Goal: Information Seeking & Learning: Learn about a topic

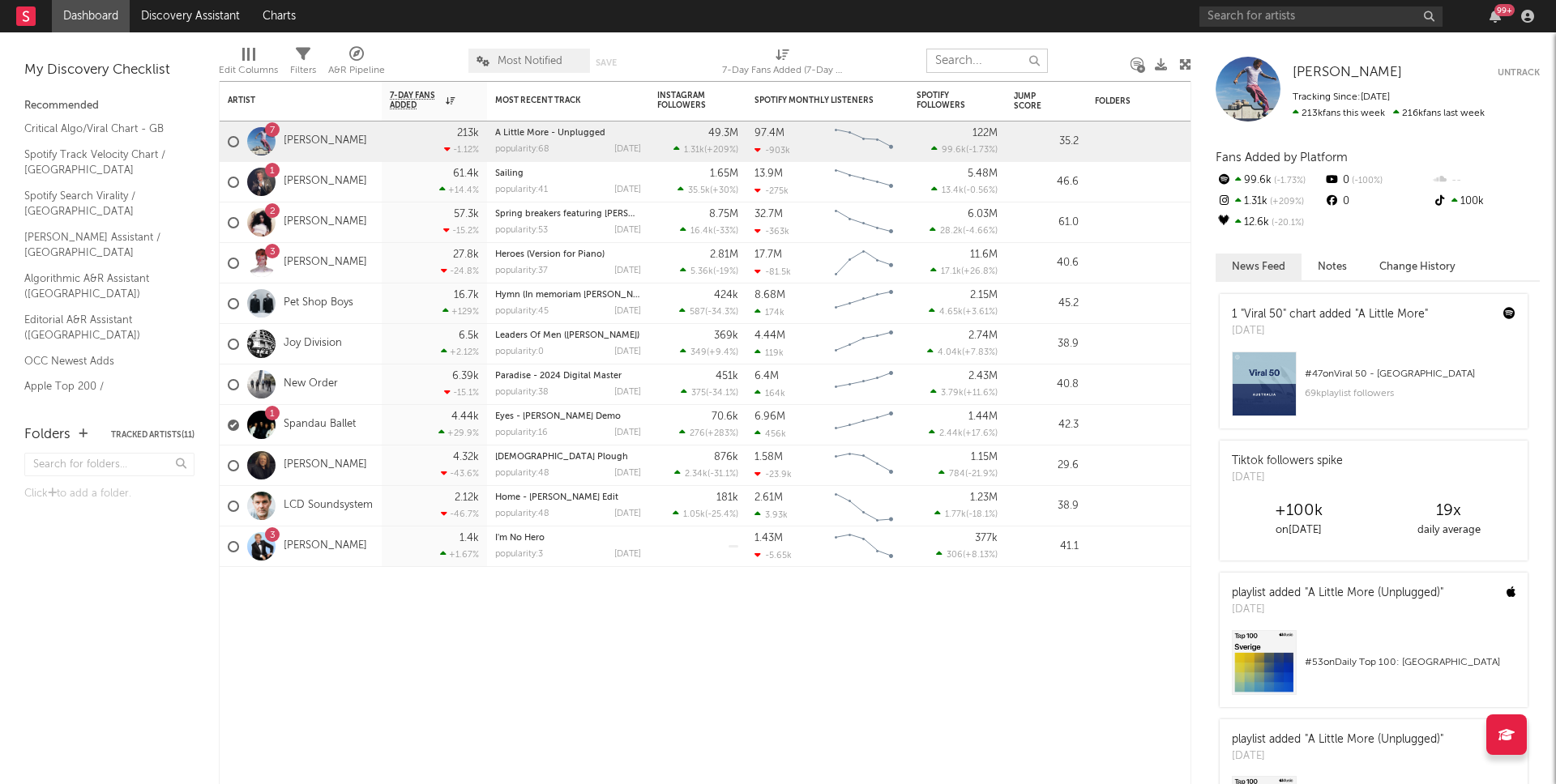
click at [1002, 63] on input "text" at bounding box center [987, 61] width 121 height 24
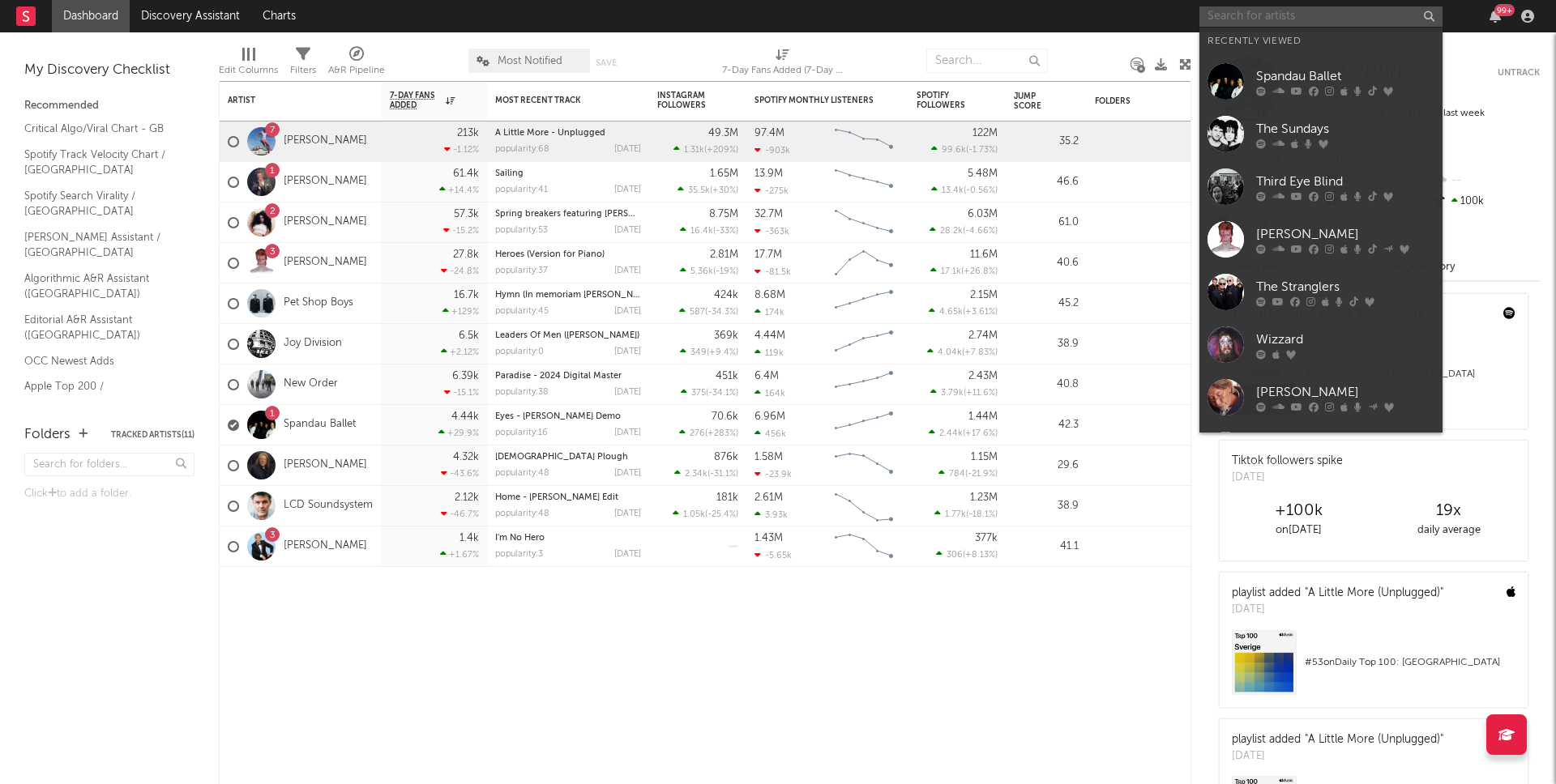
click at [1273, 14] on input "text" at bounding box center [1320, 17] width 243 height 20
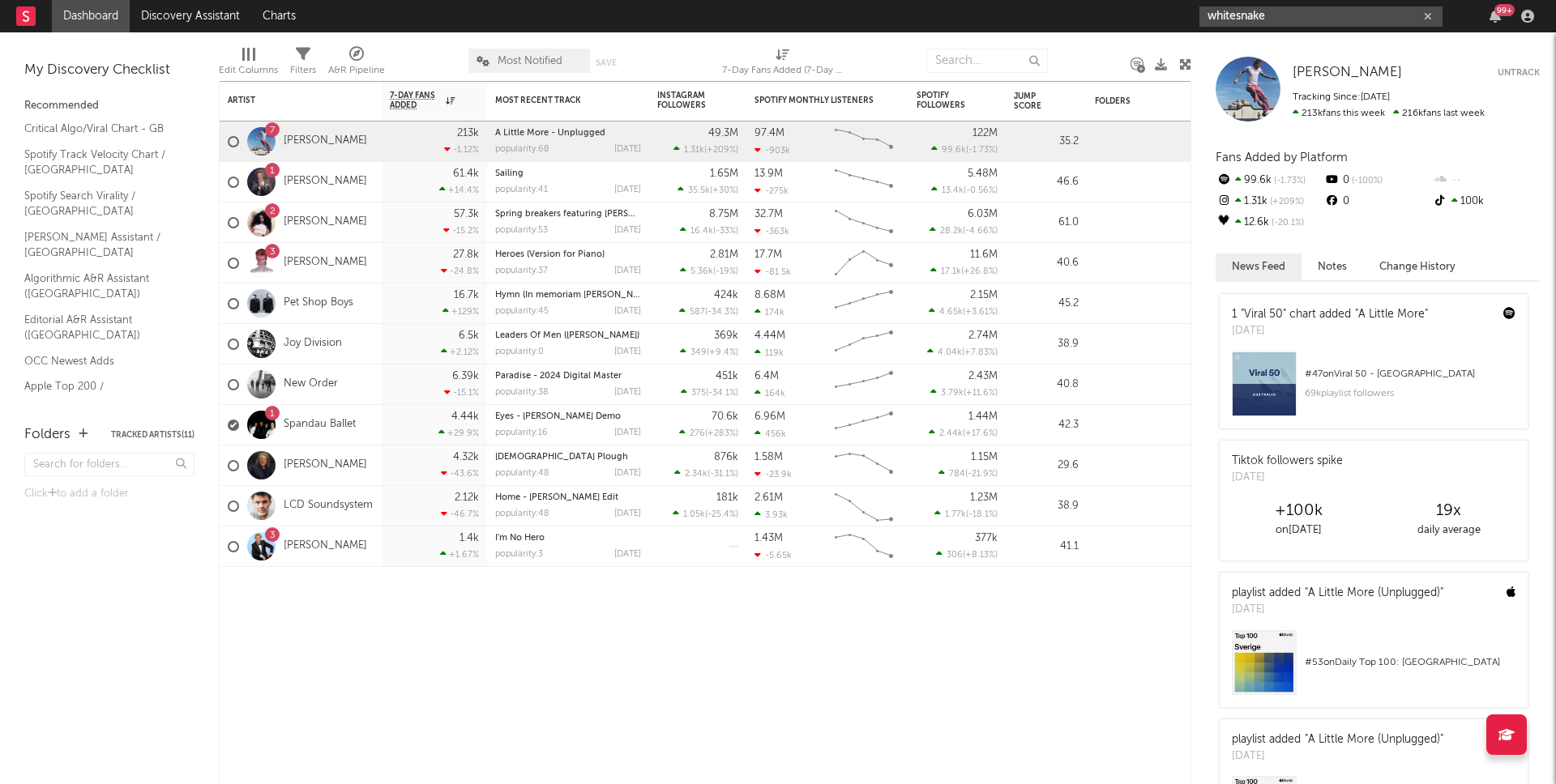
type input "whitesnake"
click at [1295, 17] on input "whitesnake" at bounding box center [1320, 17] width 243 height 20
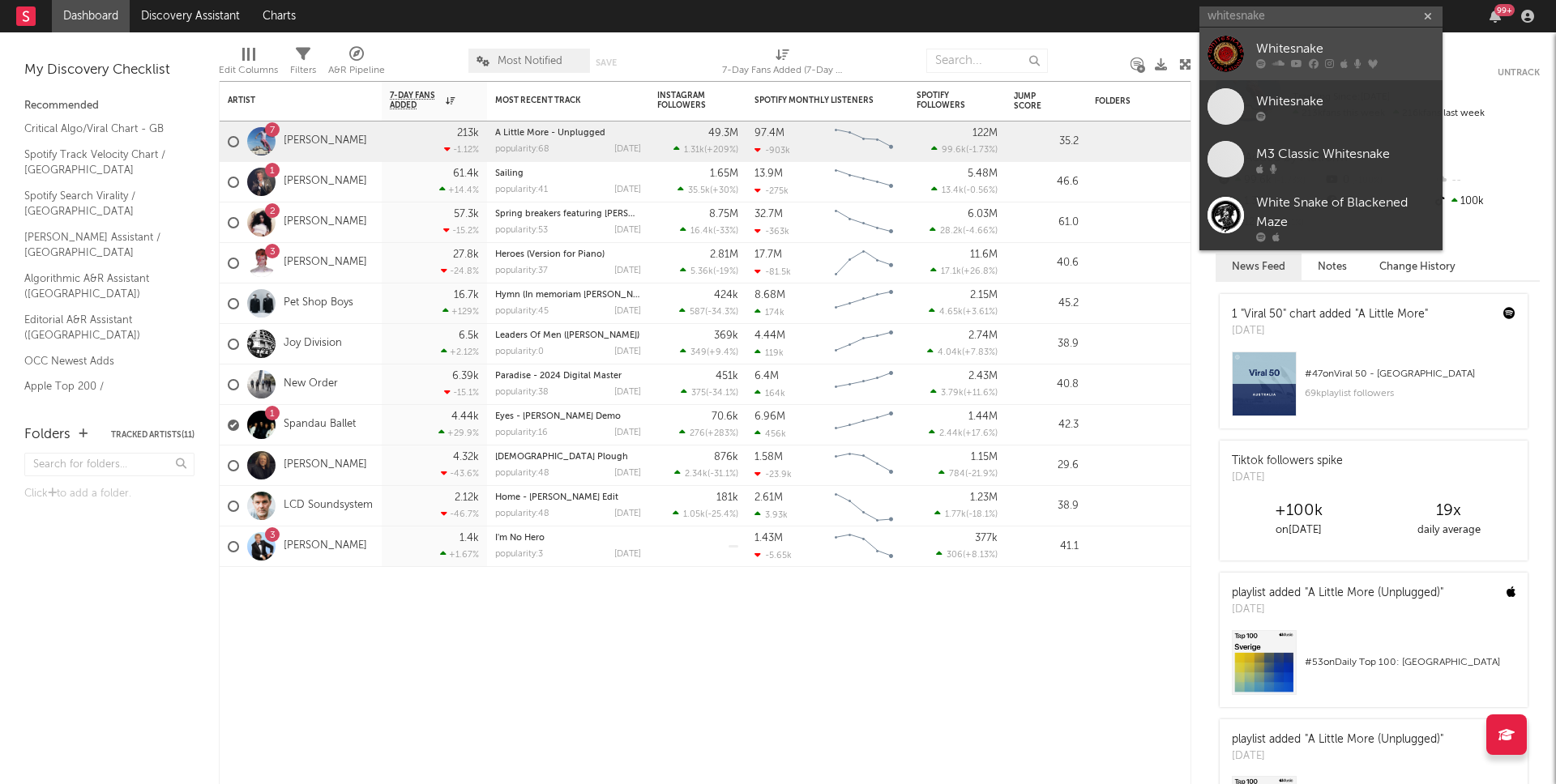
click at [1311, 51] on div "Whitesnake" at bounding box center [1345, 48] width 179 height 19
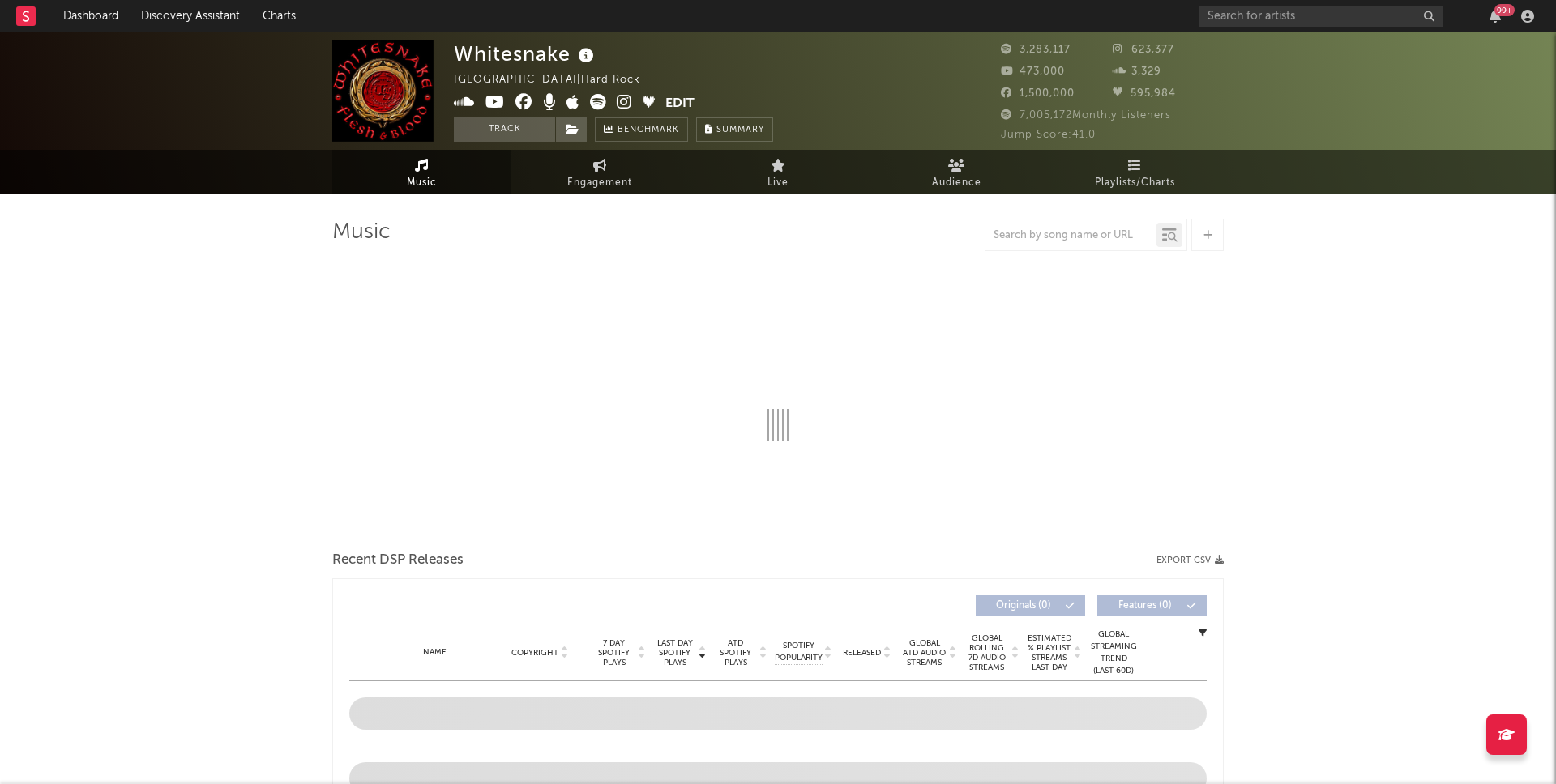
select select "6m"
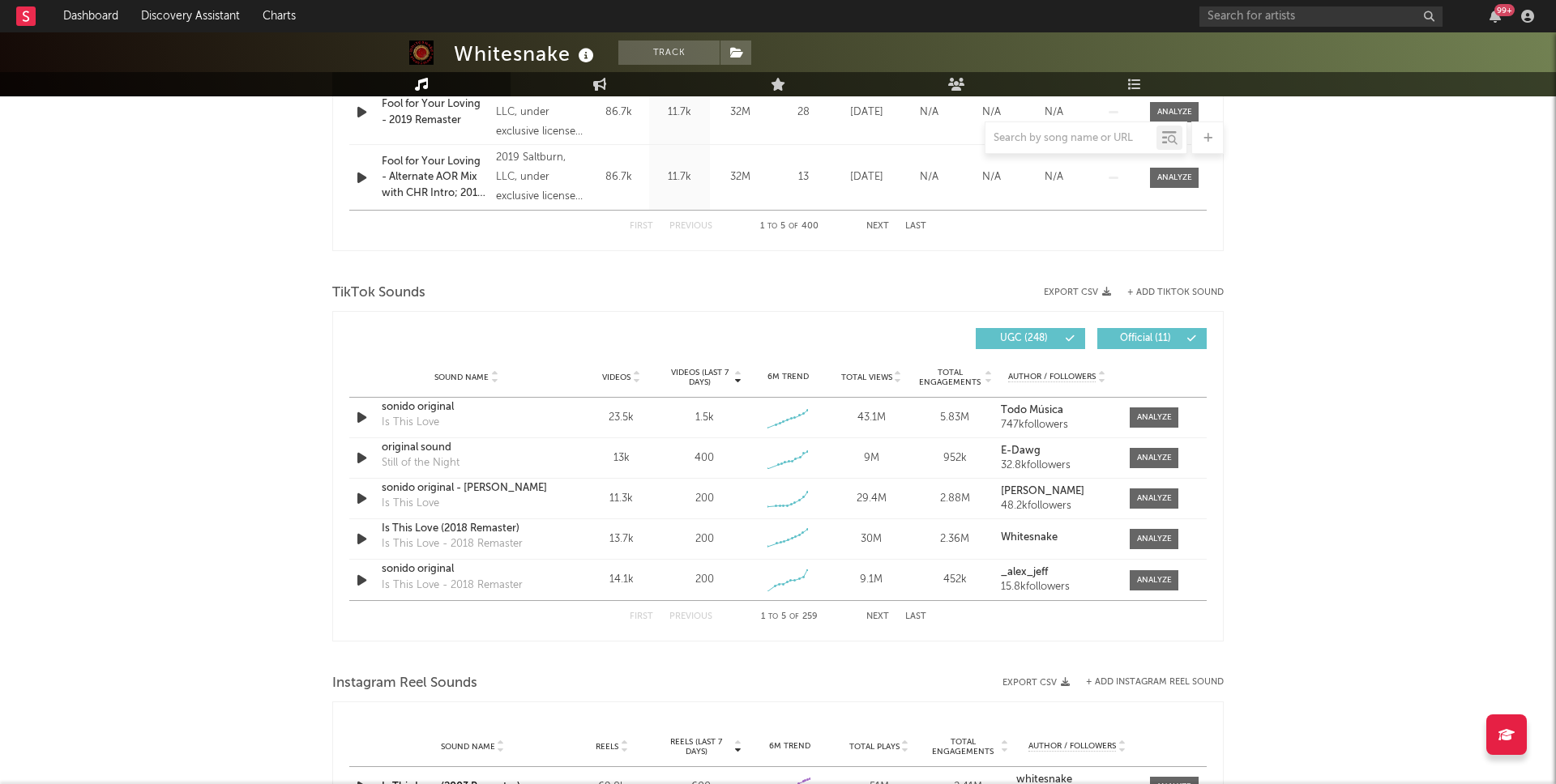
scroll to position [1027, 0]
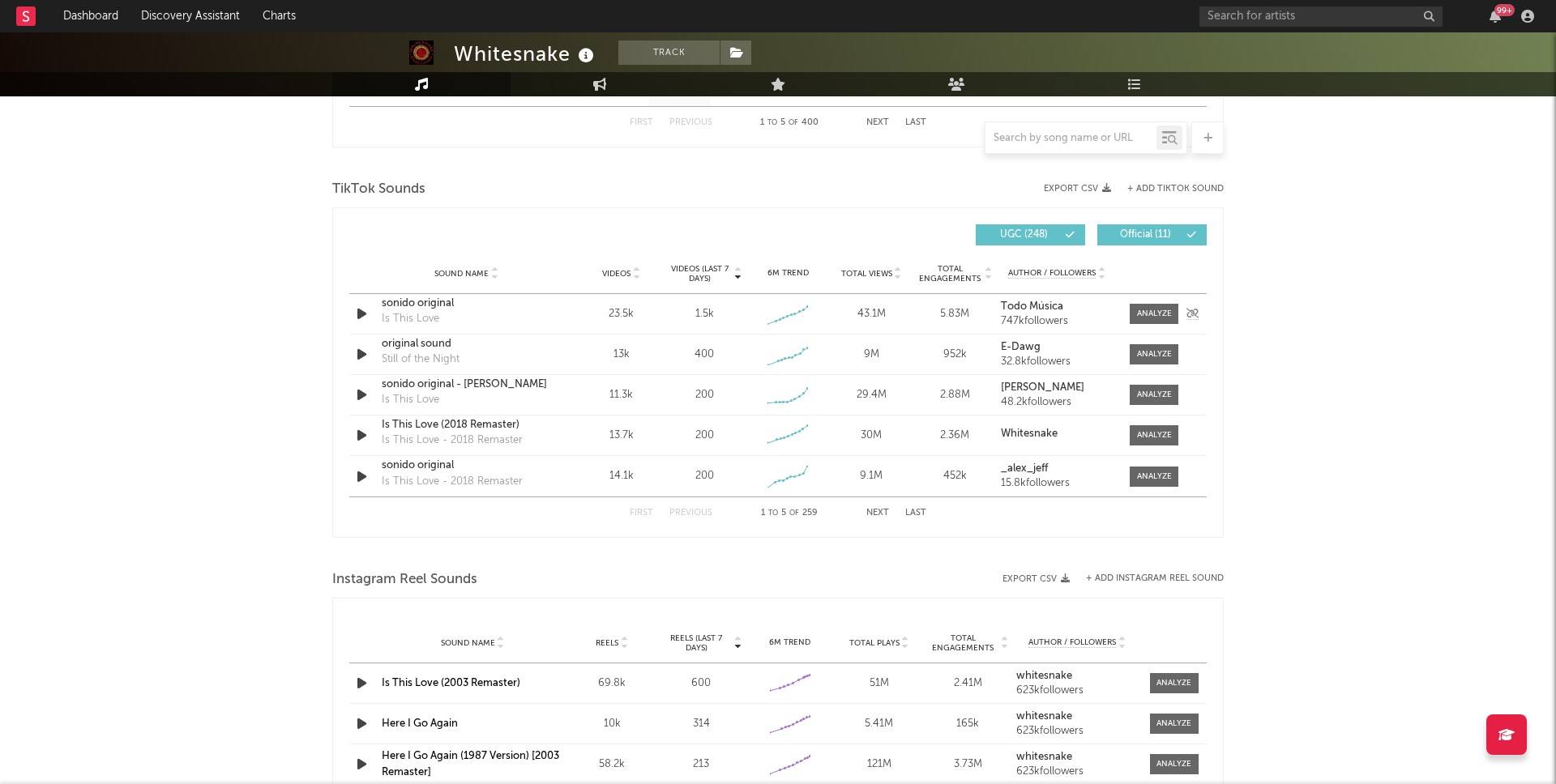
click at [363, 316] on icon "button" at bounding box center [361, 314] width 17 height 20
click at [363, 316] on icon "button" at bounding box center [361, 314] width 16 height 20
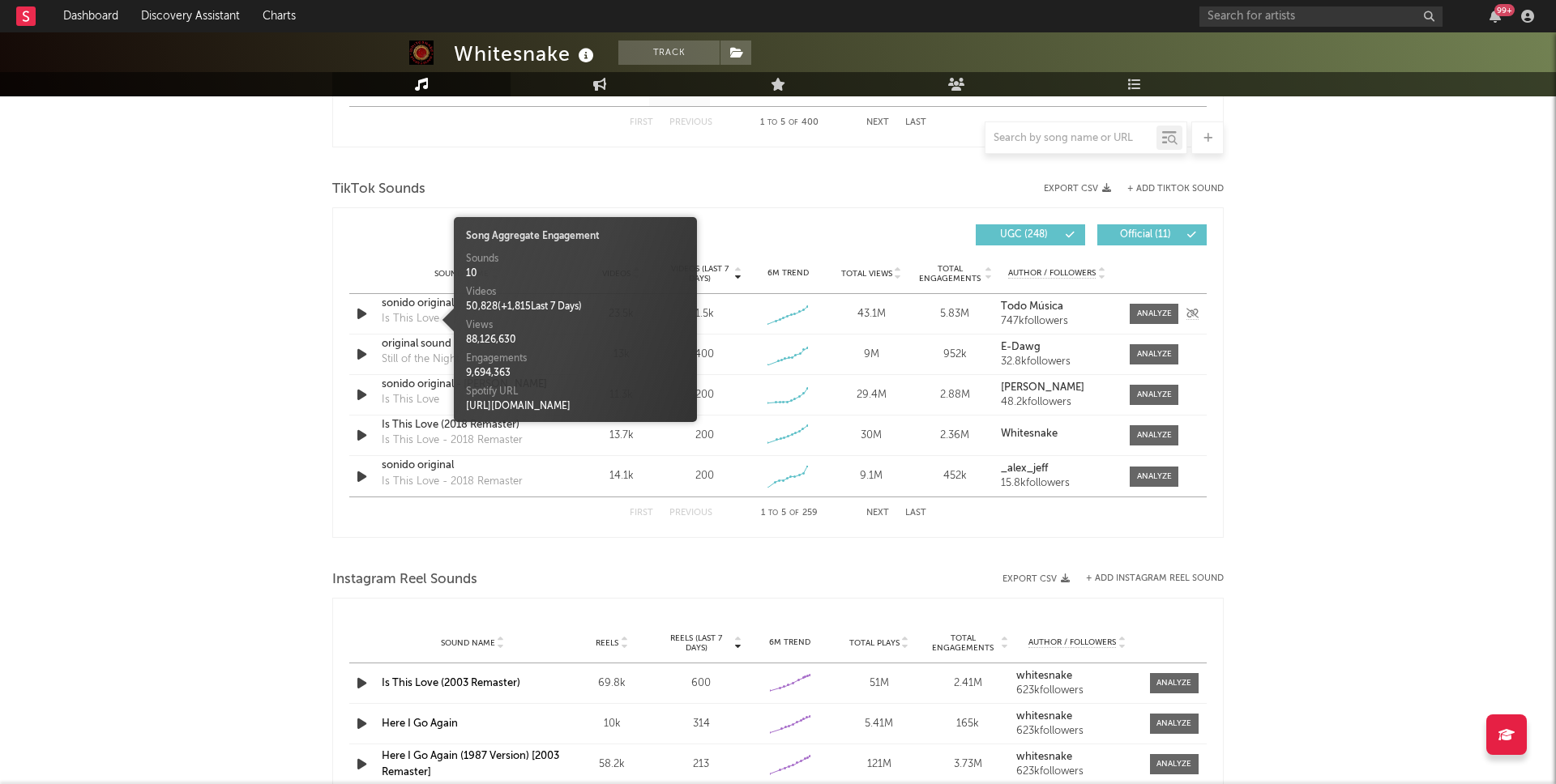
click at [405, 317] on div "Is This Love" at bounding box center [410, 320] width 57 height 17
click at [195, 320] on div "Whitesnake Track United Kingdom | Hard Rock Edit Track Benchmark Summary 3,283,…" at bounding box center [778, 228] width 1556 height 2447
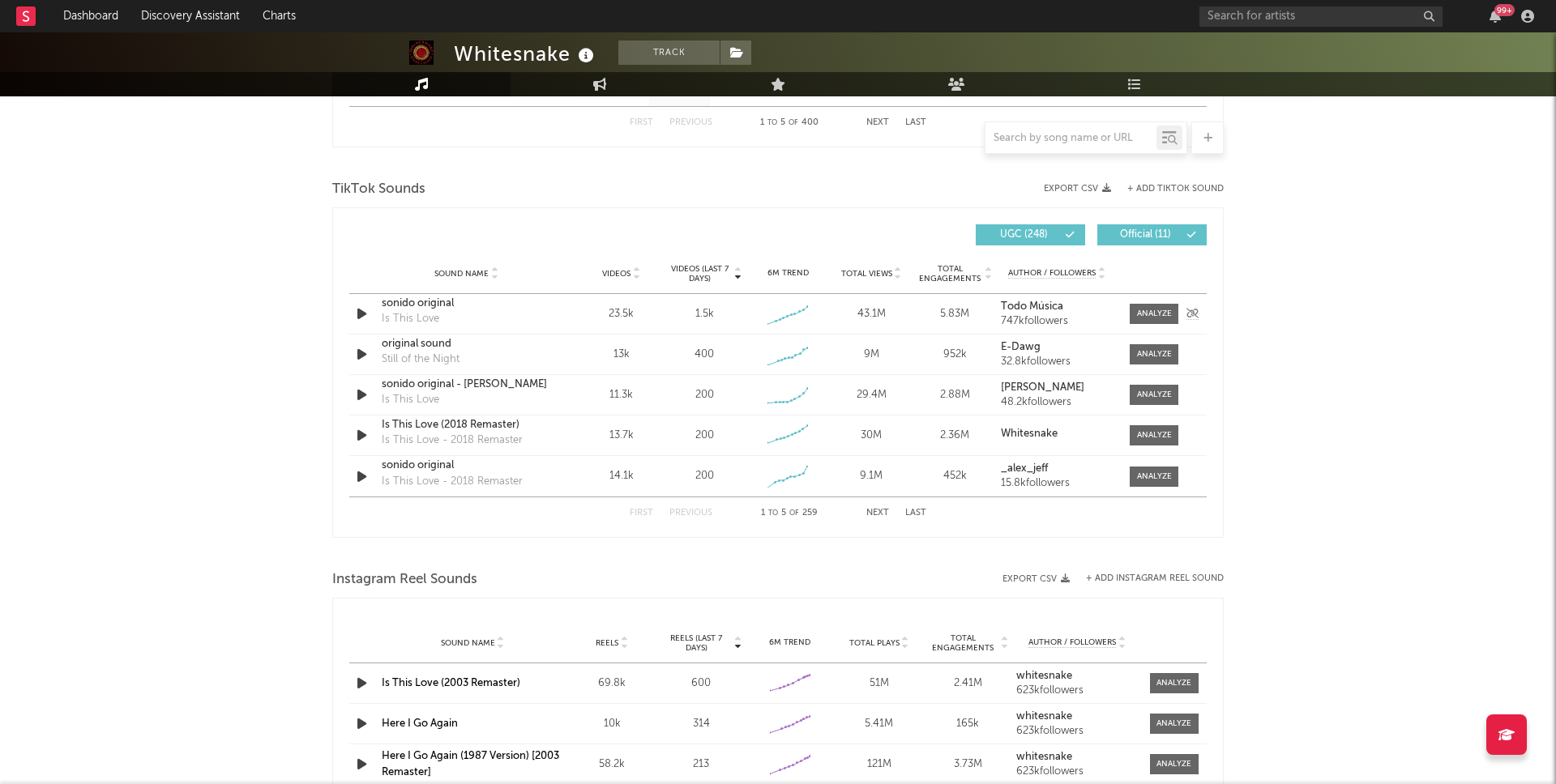
click at [419, 304] on div "sonido original" at bounding box center [466, 304] width 169 height 17
click at [415, 345] on div "original sound" at bounding box center [466, 345] width 169 height 17
click at [356, 392] on icon "button" at bounding box center [361, 394] width 17 height 20
click at [444, 385] on div "sonido original - Joel Rock" at bounding box center [466, 385] width 169 height 17
click at [359, 394] on icon "button" at bounding box center [361, 394] width 16 height 20
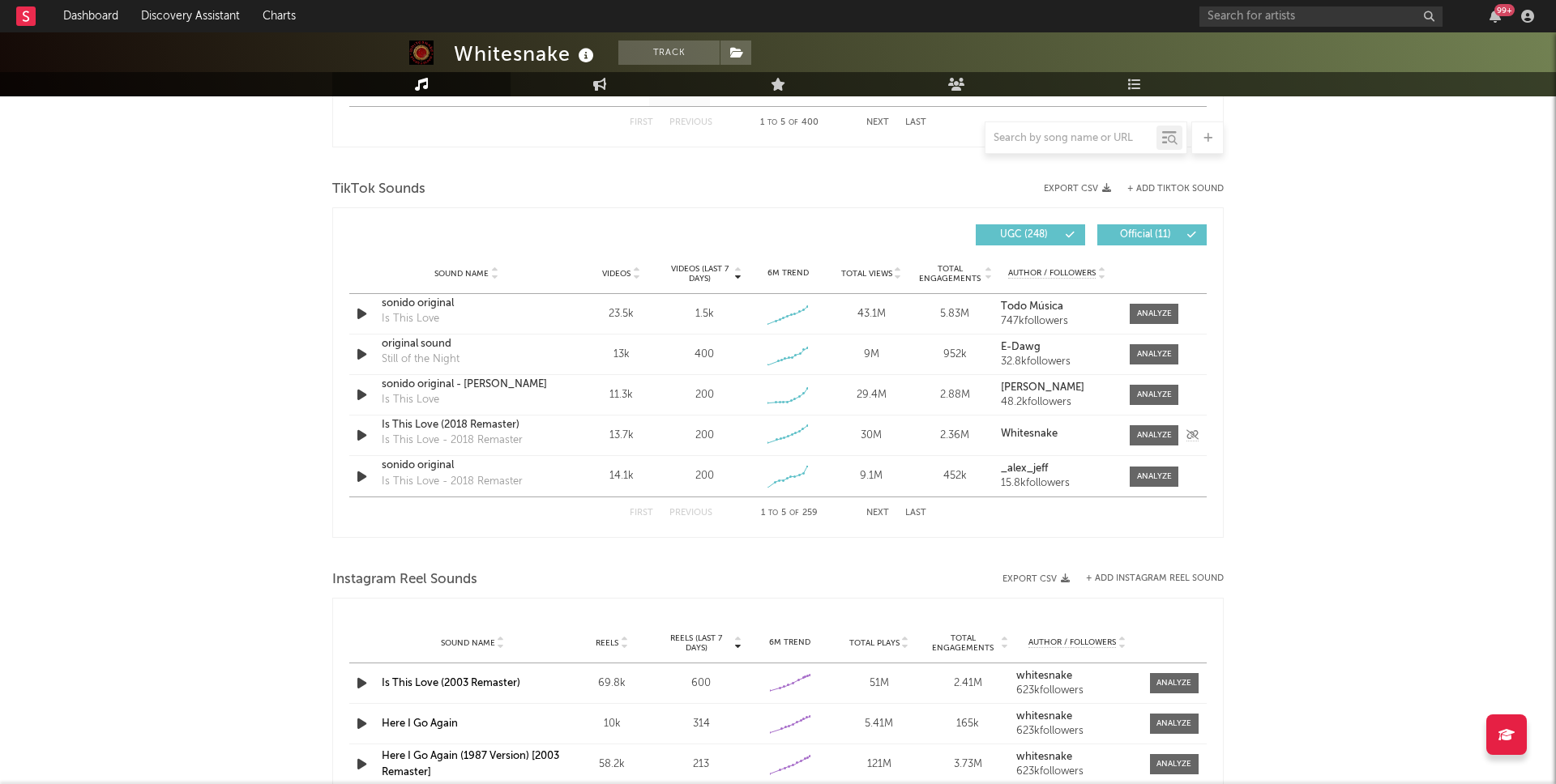
click at [361, 434] on icon "button" at bounding box center [361, 435] width 17 height 20
click at [361, 434] on icon "button" at bounding box center [361, 435] width 16 height 20
click at [368, 478] on icon "button" at bounding box center [361, 477] width 17 height 20
click at [410, 465] on div "sonido original" at bounding box center [466, 466] width 169 height 17
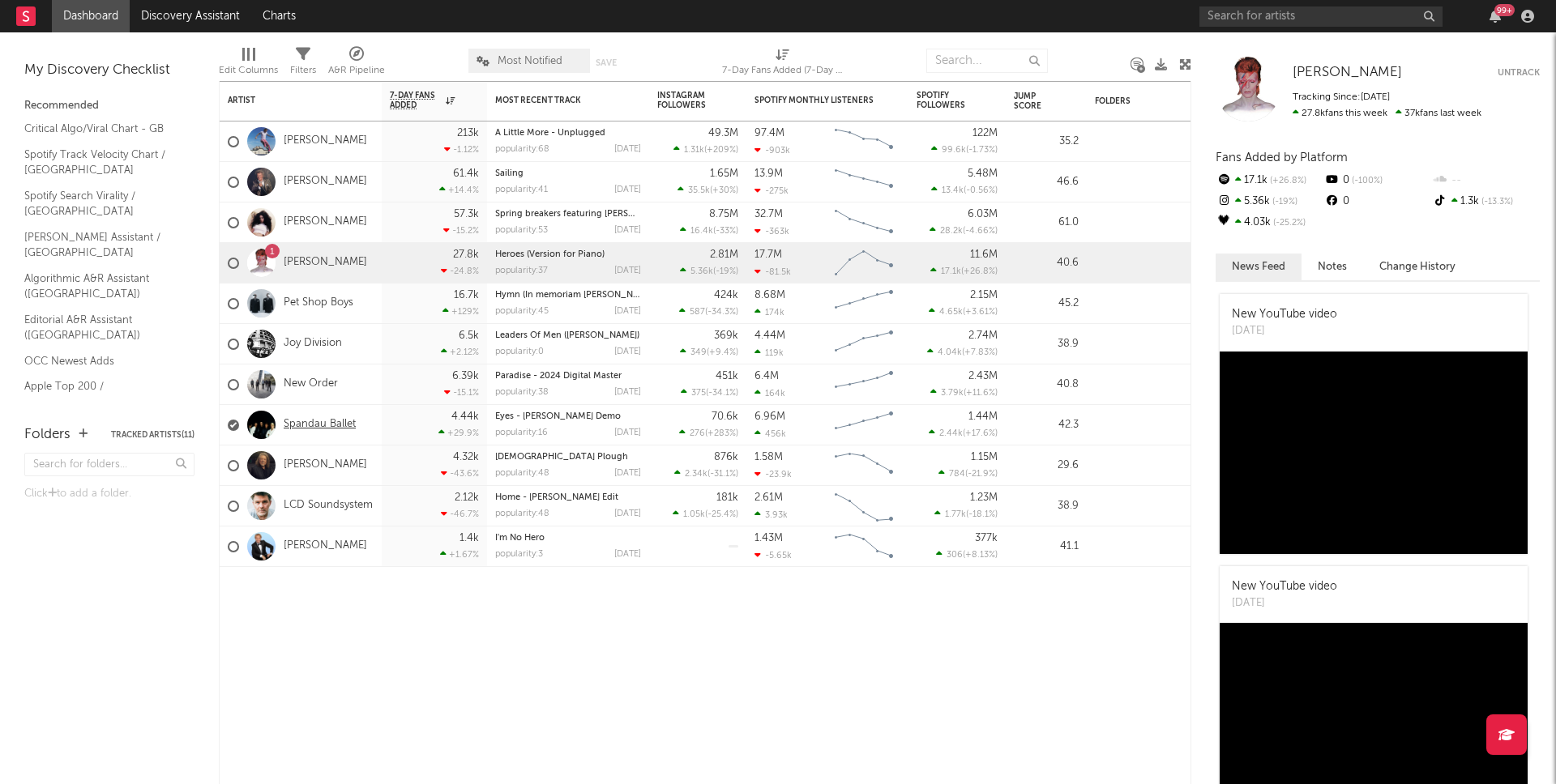
click at [306, 425] on link "Spandau Ballet" at bounding box center [319, 424] width 72 height 14
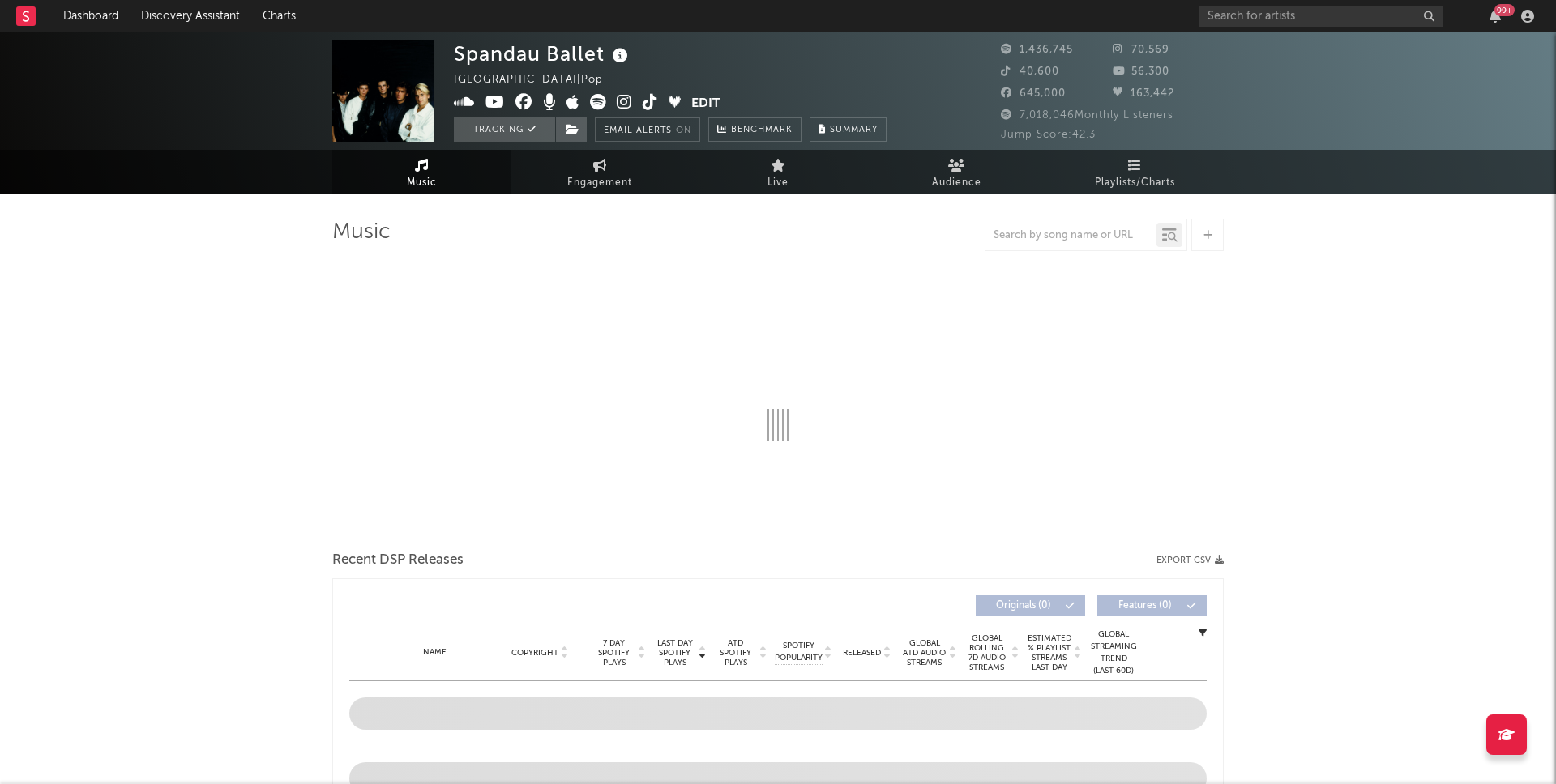
select select "6m"
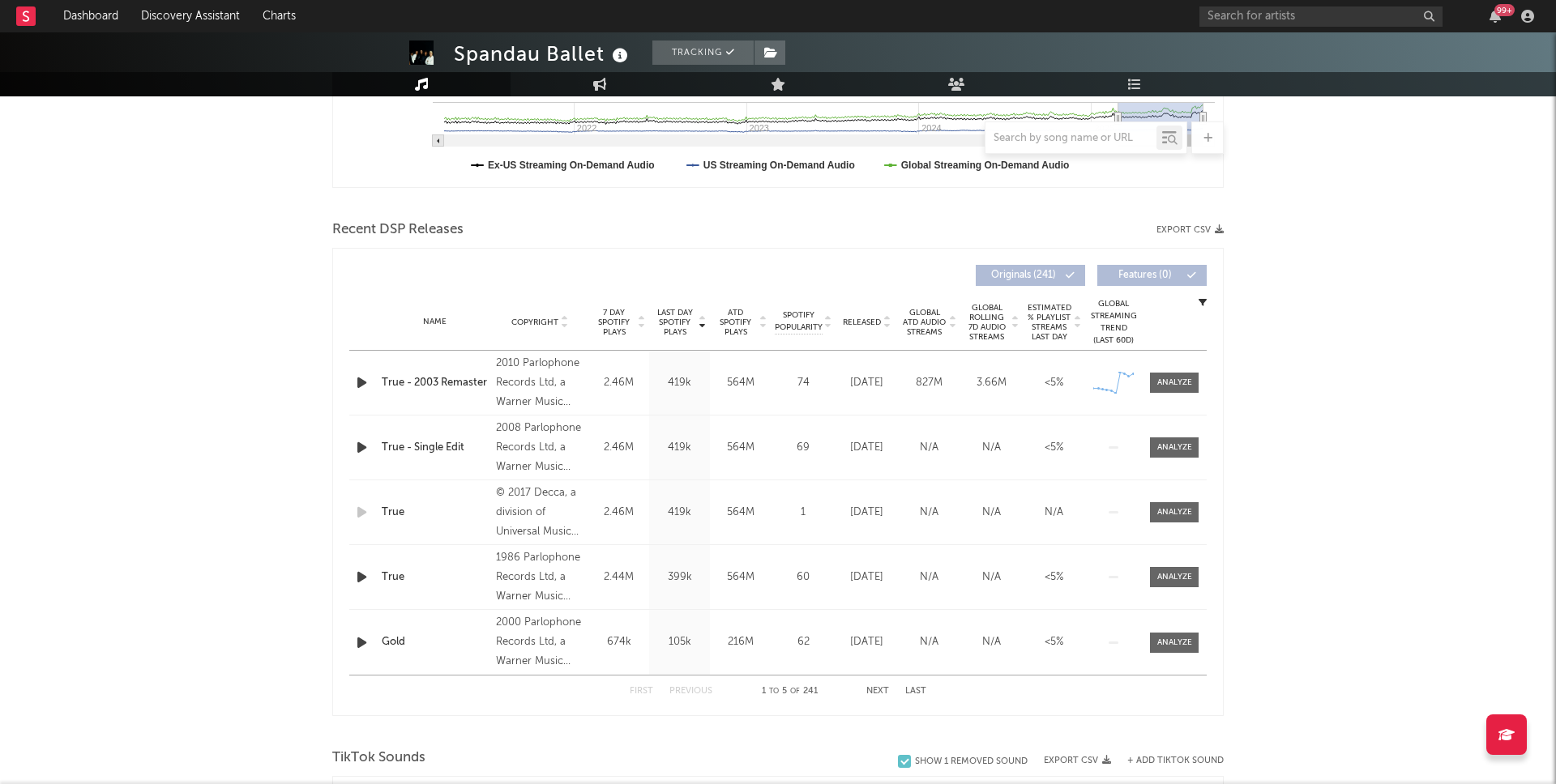
scroll to position [451, 0]
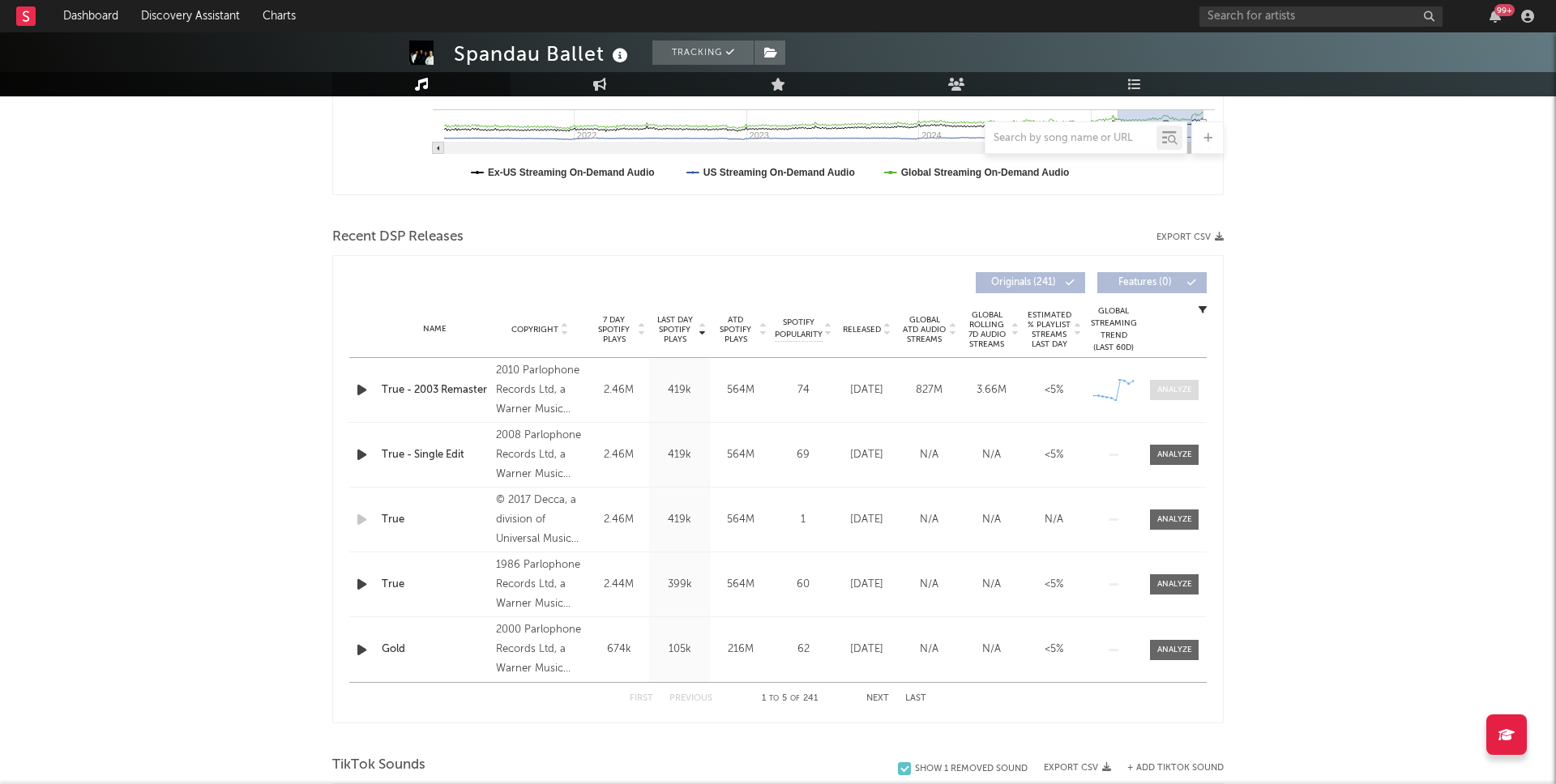
click at [1180, 394] on div at bounding box center [1175, 390] width 35 height 12
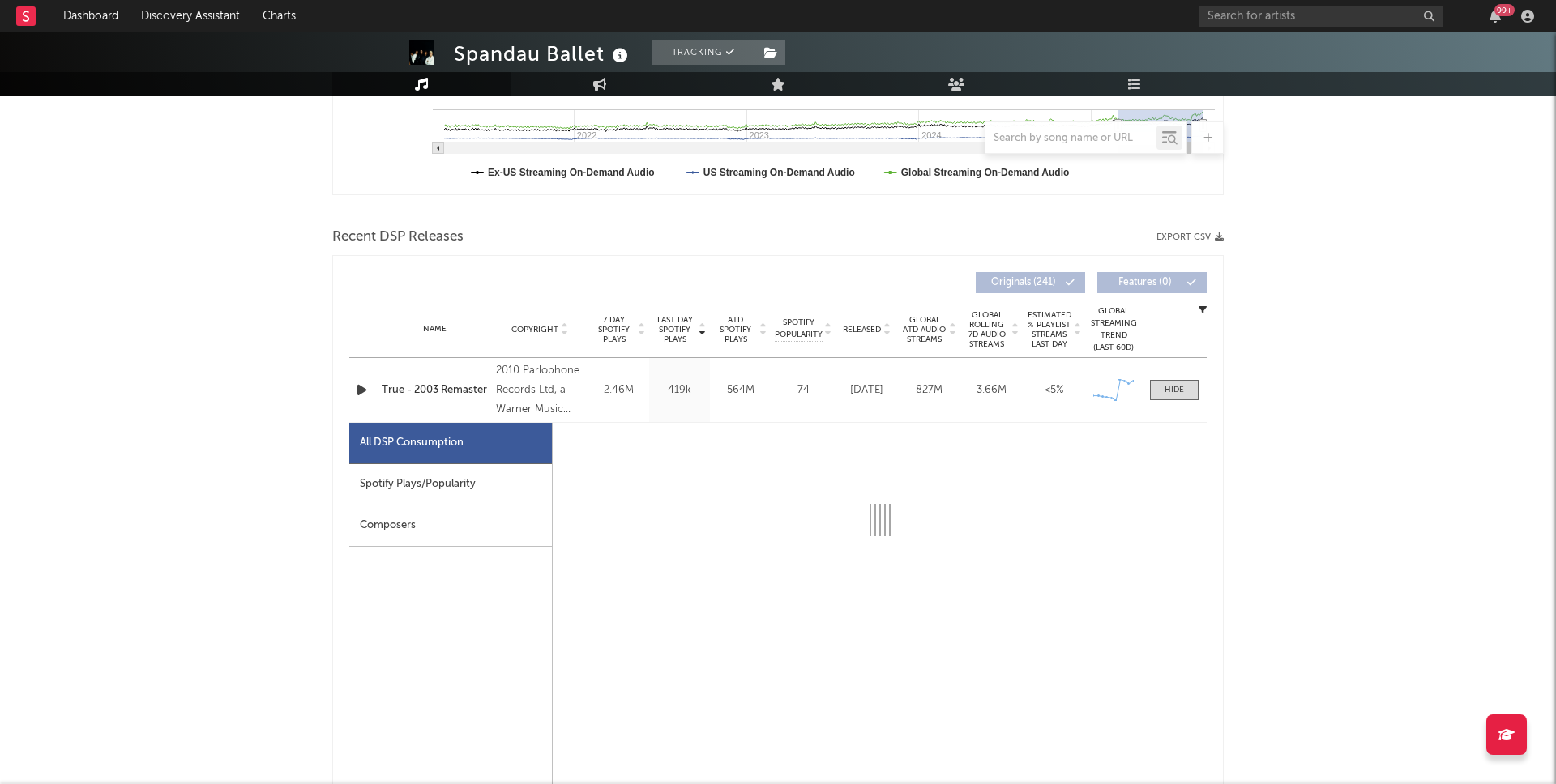
select select "6m"
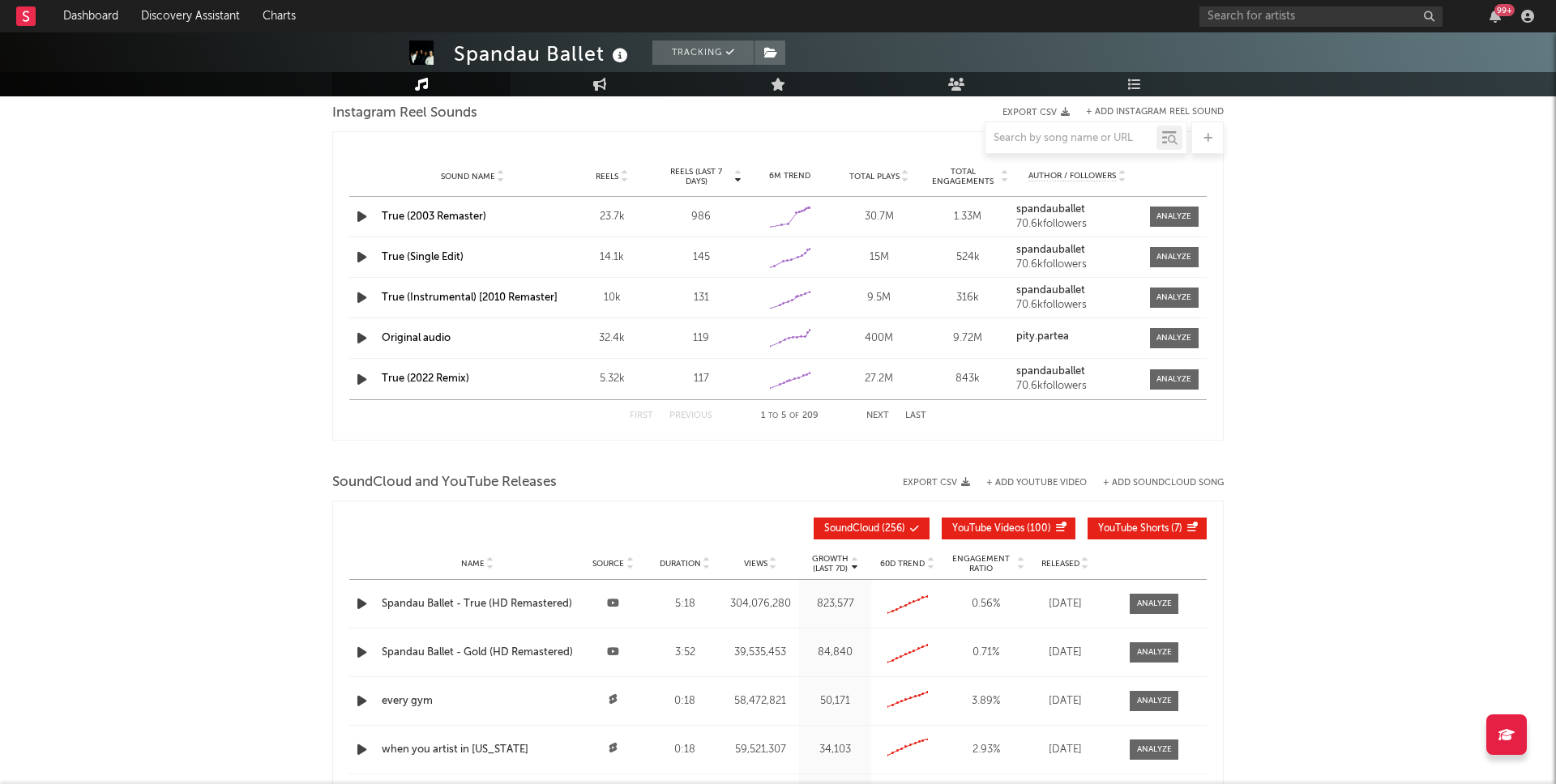
scroll to position [2168, 0]
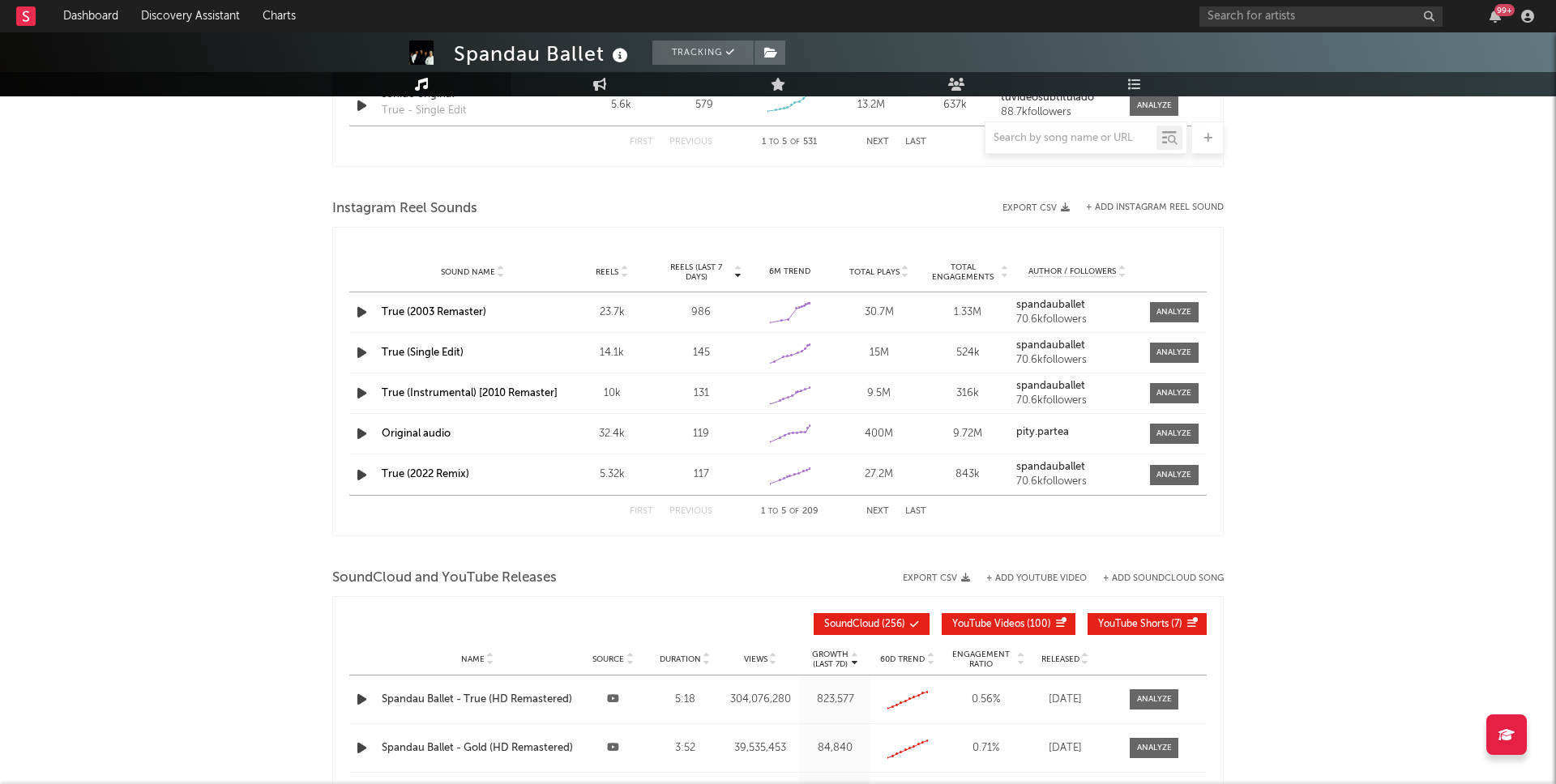
click at [407, 430] on link "Original audio" at bounding box center [415, 434] width 69 height 11
